Goal: Information Seeking & Learning: Learn about a topic

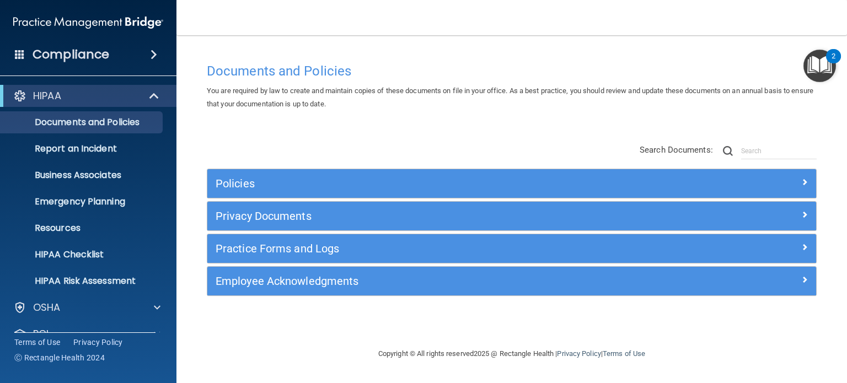
click at [343, 136] on div "Policies Select All (Unselect 0) Unselect All Print Selected (0) Acceptable Use…" at bounding box center [512, 221] width 627 height 176
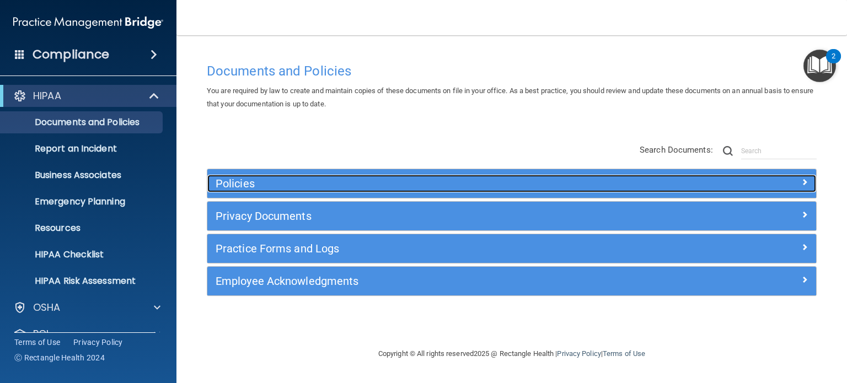
click at [239, 182] on h5 "Policies" at bounding box center [436, 184] width 440 height 12
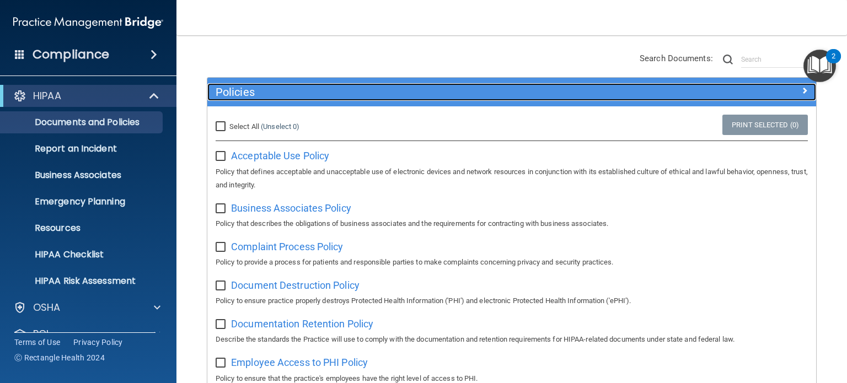
scroll to position [8, 0]
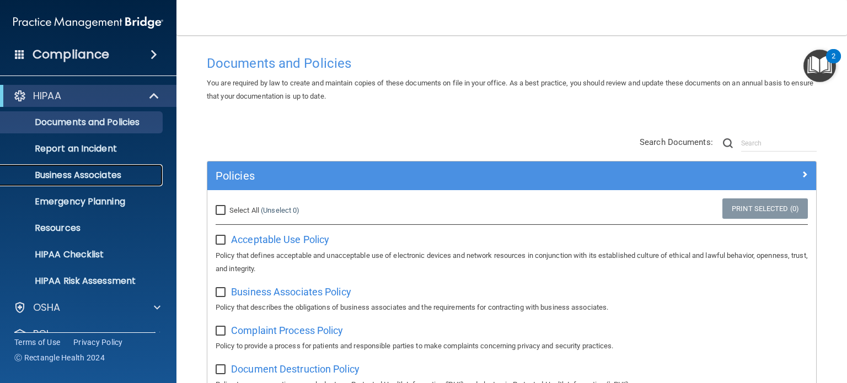
click at [62, 179] on p "Business Associates" at bounding box center [82, 175] width 151 height 11
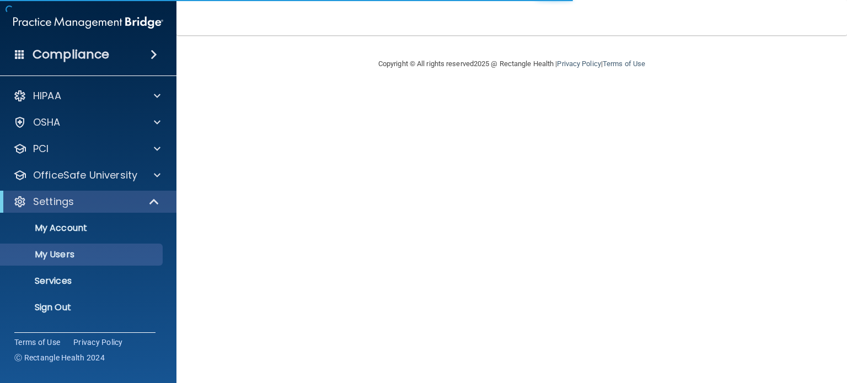
select select "20"
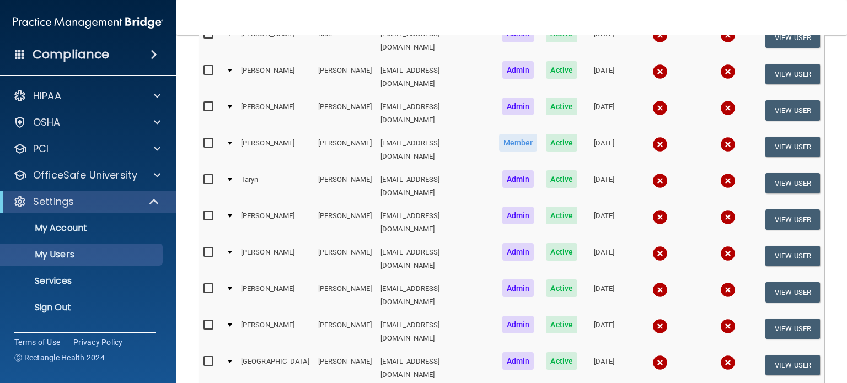
scroll to position [535, 0]
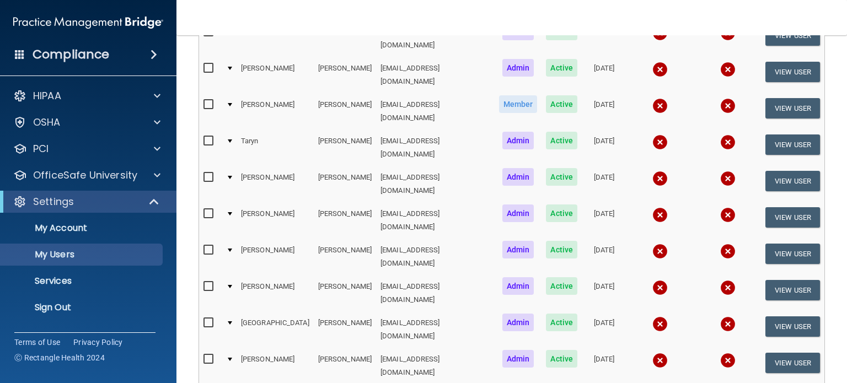
select select "20"
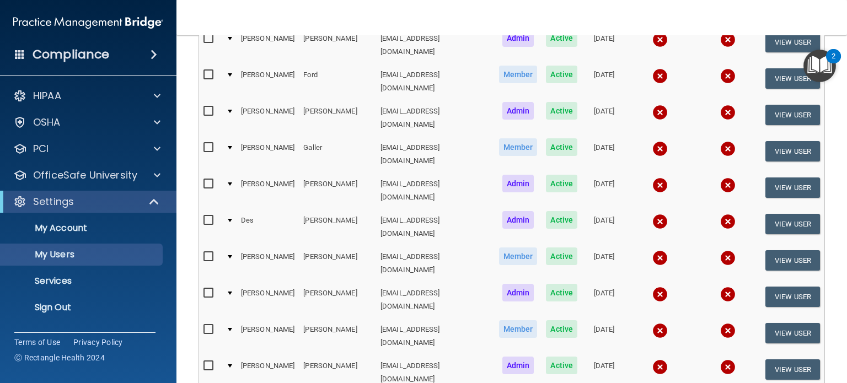
scroll to position [535, 0]
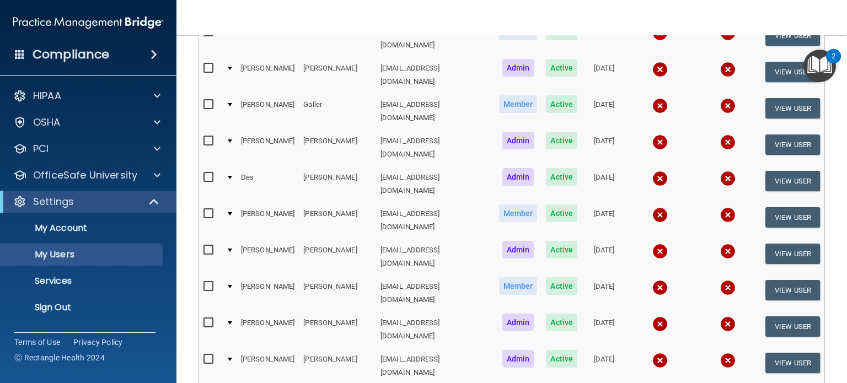
select select "20"
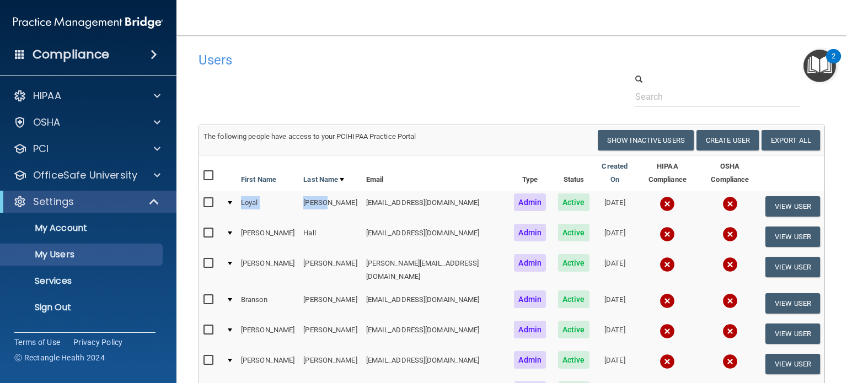
drag, startPoint x: 304, startPoint y: 191, endPoint x: 230, endPoint y: 191, distance: 73.9
click at [230, 191] on tr "Loyal Grimes lgrimes@rectanglehealth.com Admin Active 02/19/2025 View User" at bounding box center [512, 206] width 626 height 30
click at [352, 104] on div at bounding box center [511, 90] width 643 height 34
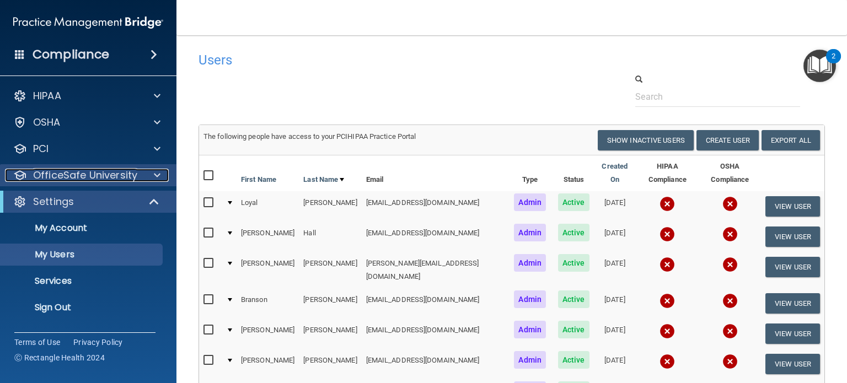
click at [97, 180] on p "OfficeSafe University" at bounding box center [85, 175] width 104 height 13
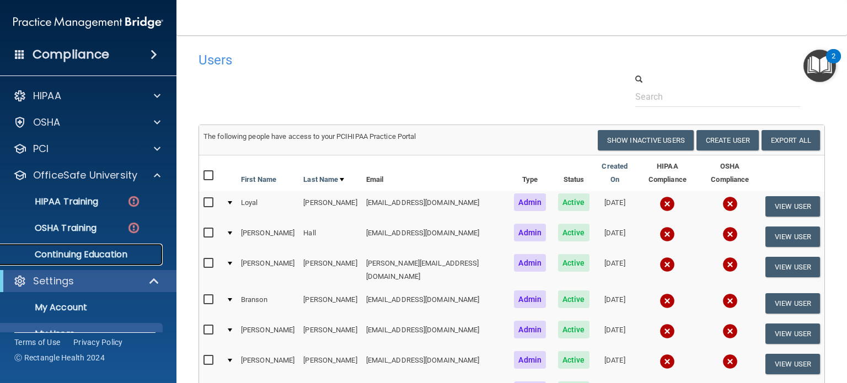
click at [78, 254] on p "Continuing Education" at bounding box center [82, 254] width 151 height 11
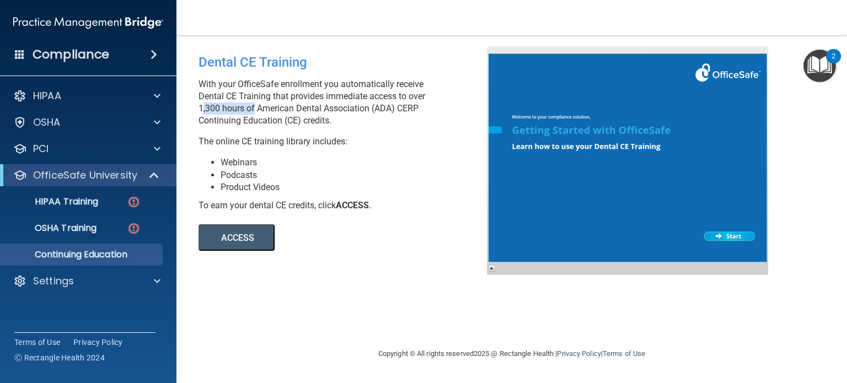
drag, startPoint x: 199, startPoint y: 108, endPoint x: 252, endPoint y: 106, distance: 53.0
click at [252, 106] on p "With your OfficeSafe enrollment you automatically receive Dental CE Training th…" at bounding box center [347, 102] width 297 height 49
drag, startPoint x: 374, startPoint y: 108, endPoint x: 410, endPoint y: 108, distance: 36.4
click at [421, 108] on p "With your OfficeSafe enrollment you automatically receive Dental CE Training th…" at bounding box center [347, 102] width 297 height 49
drag, startPoint x: 252, startPoint y: 126, endPoint x: 352, endPoint y: 123, distance: 101.0
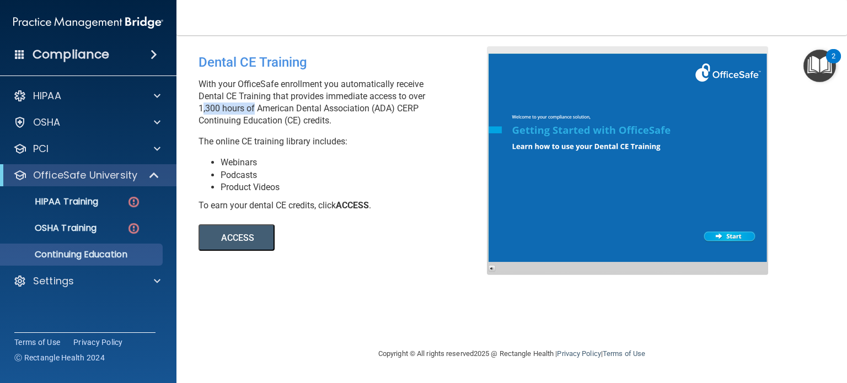
click at [352, 123] on p "With your OfficeSafe enrollment you automatically receive Dental CE Training th…" at bounding box center [347, 102] width 297 height 49
click at [338, 103] on p "With your OfficeSafe enrollment you automatically receive Dental CE Training th…" at bounding box center [347, 102] width 297 height 49
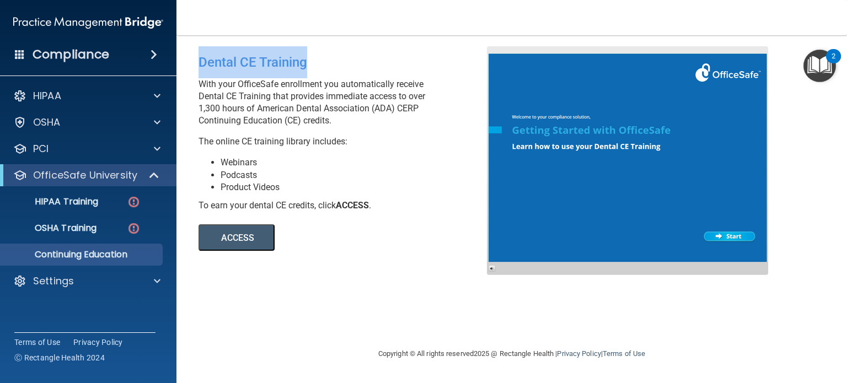
drag, startPoint x: 199, startPoint y: 58, endPoint x: 318, endPoint y: 64, distance: 119.8
click at [318, 64] on div "Dental CE Training With your OfficeSafe enrollment you automatically receive De…" at bounding box center [346, 148] width 313 height 205
drag, startPoint x: 304, startPoint y: 143, endPoint x: 277, endPoint y: 158, distance: 30.9
click at [303, 143] on p "The online CE training library includes:" at bounding box center [347, 142] width 297 height 12
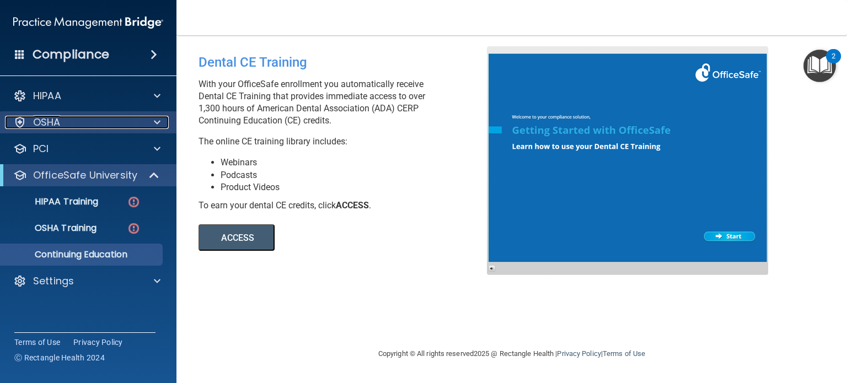
click at [77, 126] on div "OSHA" at bounding box center [73, 122] width 137 height 13
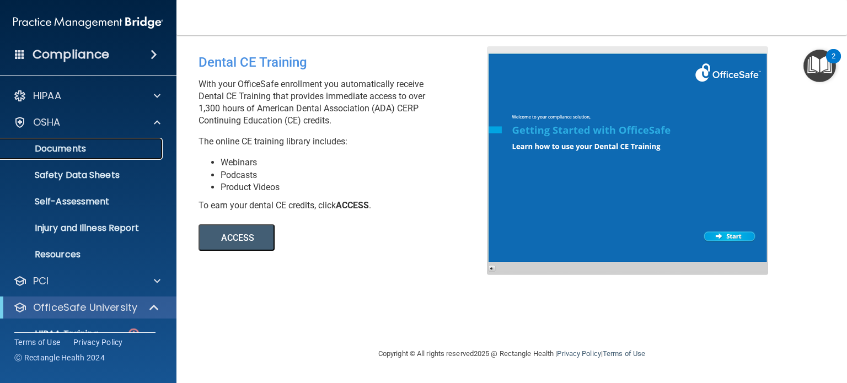
click at [77, 151] on p "Documents" at bounding box center [82, 148] width 151 height 11
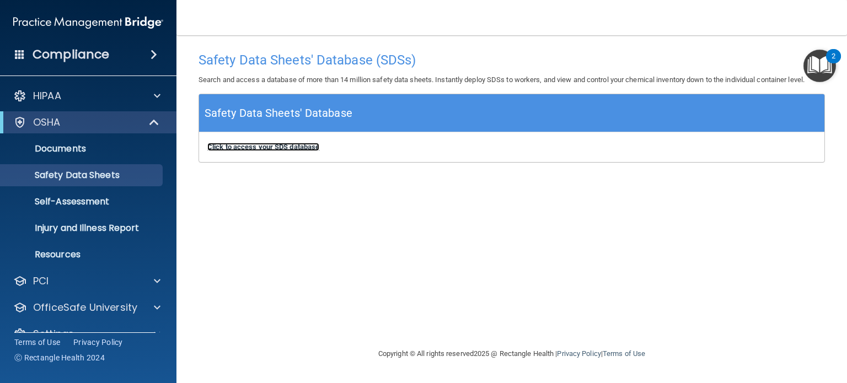
click at [273, 146] on b "Click to access your SDS database" at bounding box center [263, 147] width 112 height 8
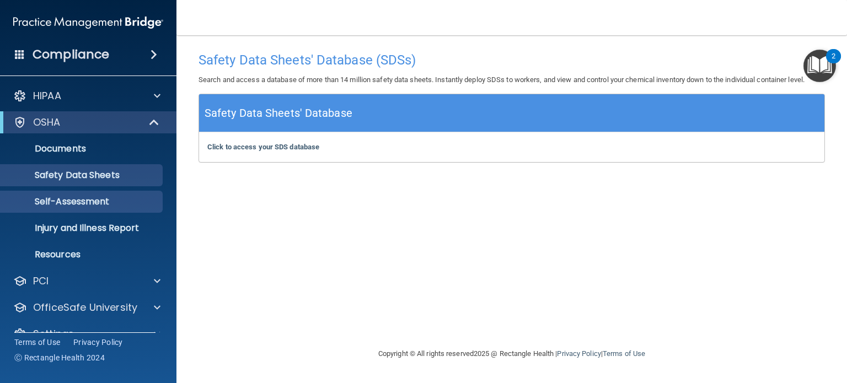
drag, startPoint x: 348, startPoint y: 239, endPoint x: 122, endPoint y: 212, distance: 227.2
click at [347, 239] on div "Safety Data Sheets' Database (SDSs) Search and access a database of more than 1…" at bounding box center [512, 191] width 627 height 290
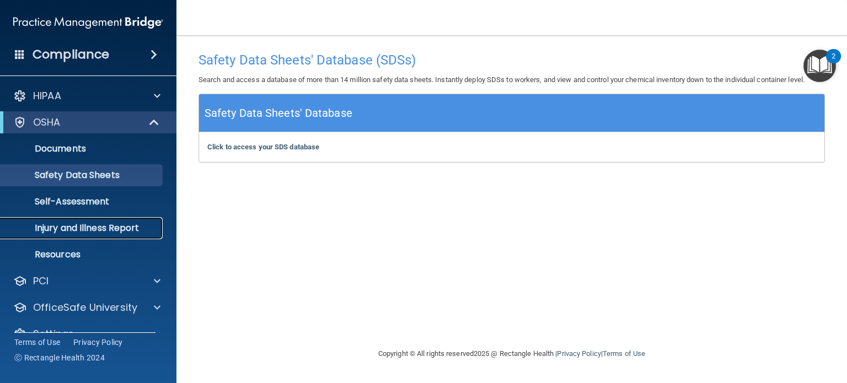
click at [111, 233] on p "Injury and Illness Report" at bounding box center [82, 228] width 151 height 11
